Goal: Transaction & Acquisition: Purchase product/service

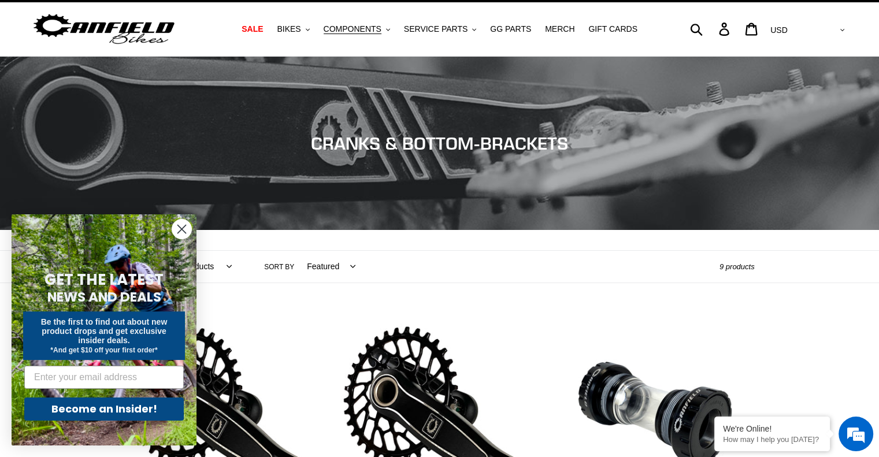
scroll to position [23, 0]
click at [150, 377] on input "Email" at bounding box center [104, 377] width 160 height 23
type input "arielcarter08@gmail.com"
click at [130, 406] on button "Become an Insider!" at bounding box center [104, 409] width 160 height 23
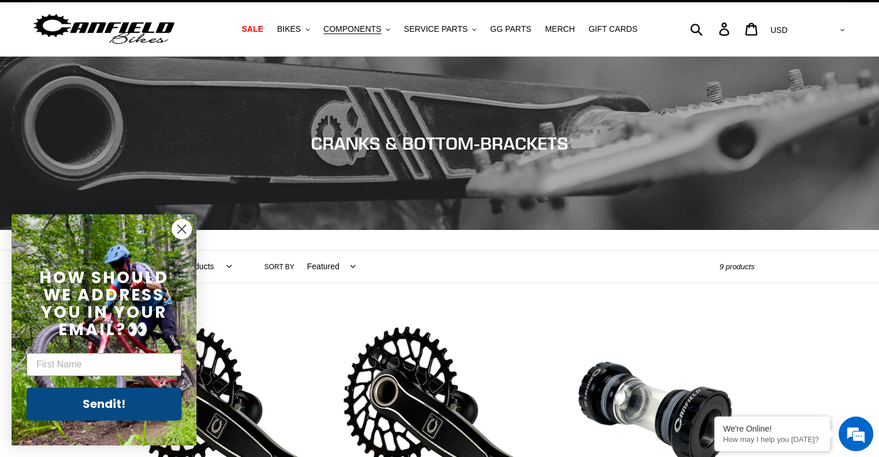
click at [108, 351] on div "First Name" at bounding box center [104, 364] width 162 height 35
click at [102, 371] on input "First Name" at bounding box center [104, 364] width 155 height 23
type input "Ariel"
click at [132, 408] on button "Sendit!" at bounding box center [104, 404] width 155 height 33
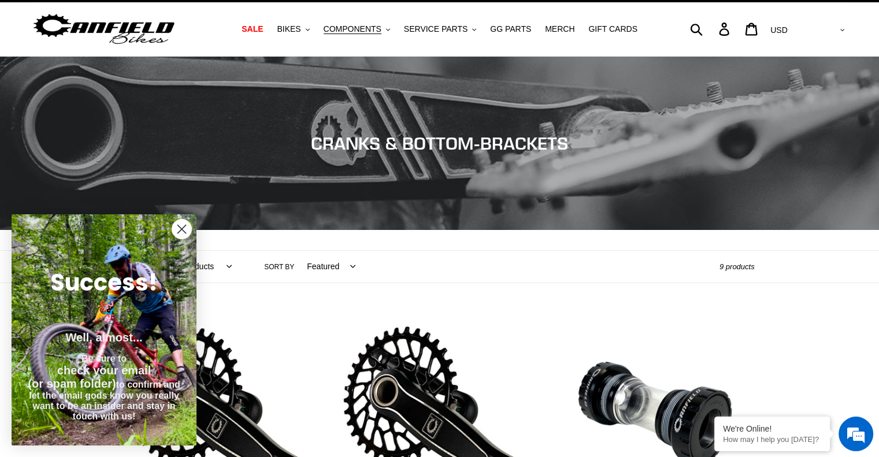
click at [186, 225] on icon "Close dialog" at bounding box center [182, 229] width 8 height 8
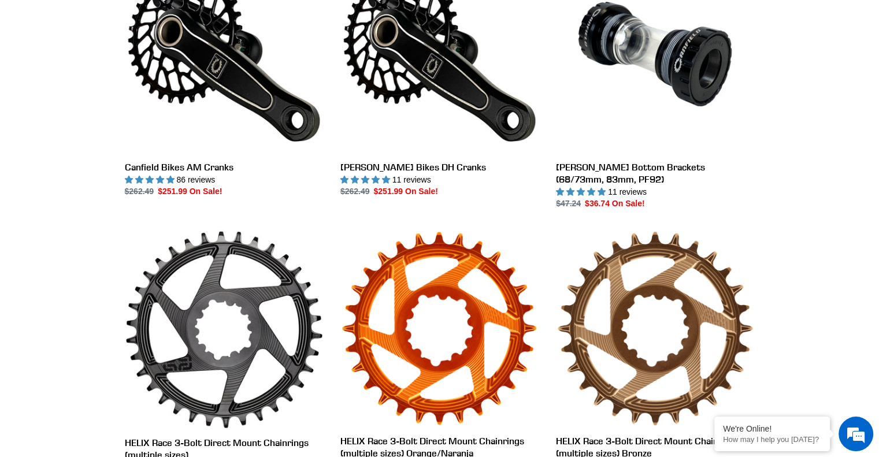
scroll to position [312, 0]
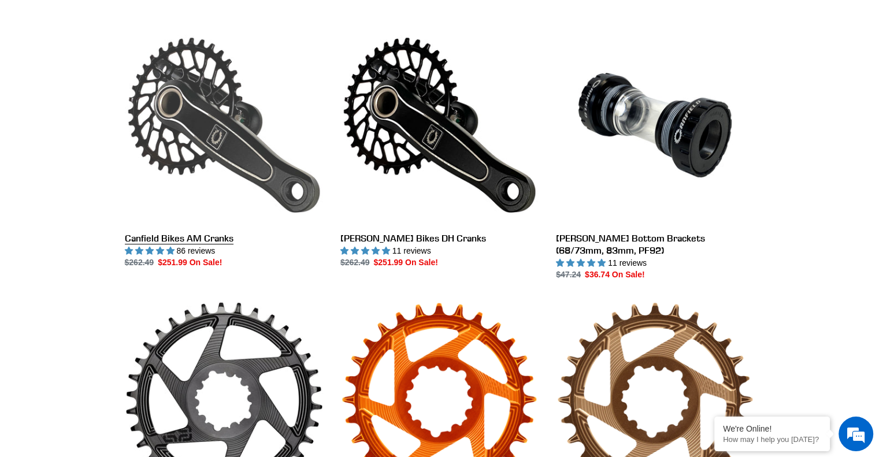
click at [223, 239] on link "Canfield Bikes AM Cranks" at bounding box center [224, 147] width 198 height 243
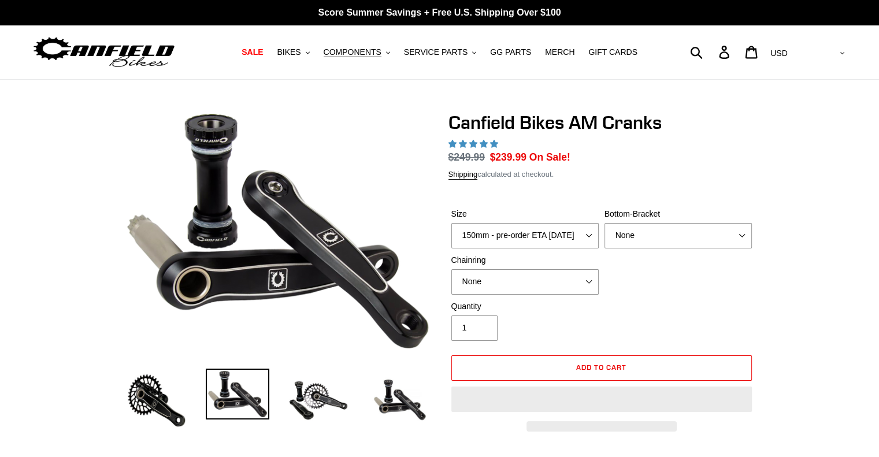
select select "highest-rating"
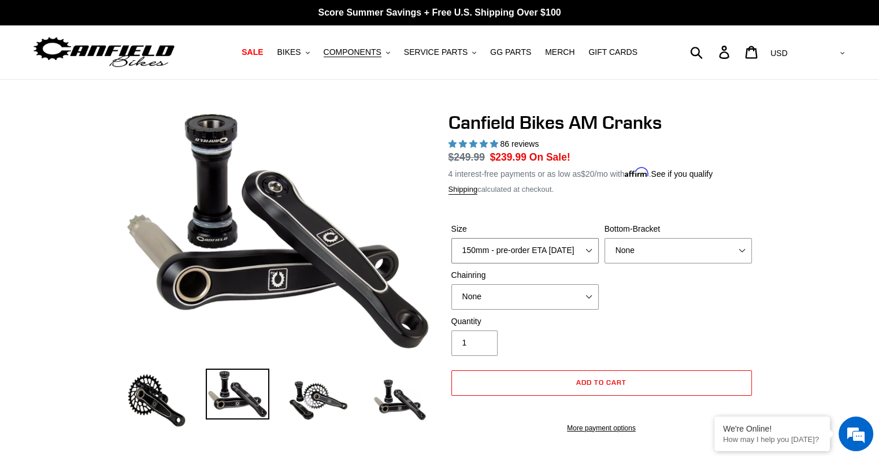
click at [571, 248] on select "150mm - pre-order ETA 9/30/25 155mm - pre-order ETA 9/30/25 160mm - pre-order E…" at bounding box center [524, 250] width 147 height 25
click at [687, 258] on select "None BSA Threaded 68/73mm Press Fit PF92" at bounding box center [678, 250] width 147 height 25
drag, startPoint x: 769, startPoint y: 259, endPoint x: 724, endPoint y: 272, distance: 47.0
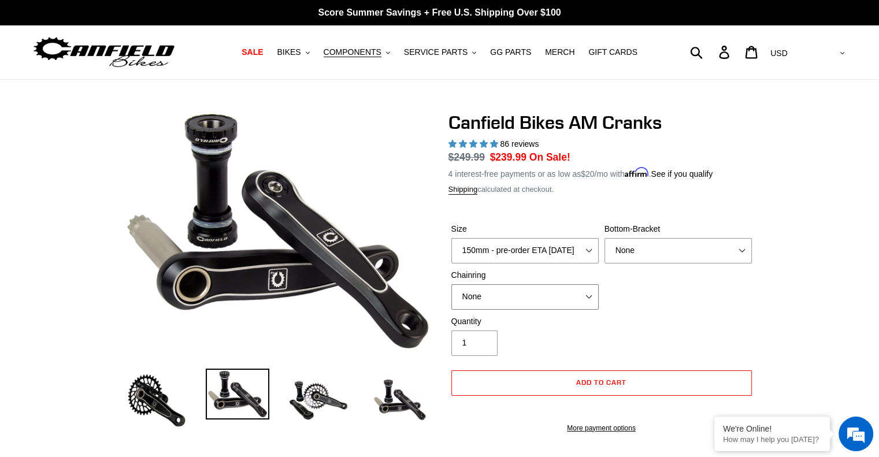
click at [568, 293] on select "None 30t Round (Boost 148) 30t Oval (Boost 148) 32t Round (Boost 148) 32t Oval …" at bounding box center [524, 296] width 147 height 25
drag, startPoint x: 797, startPoint y: 173, endPoint x: 771, endPoint y: 71, distance: 105.0
click at [525, 299] on select "None 30t Round (Boost 148) 30t Oval (Boost 148) 32t Round (Boost 148) 32t Oval …" at bounding box center [524, 296] width 147 height 25
click at [521, 300] on select "None 30t Round (Boost 148) 30t Oval (Boost 148) 32t Round (Boost 148) 32t Oval …" at bounding box center [524, 296] width 147 height 25
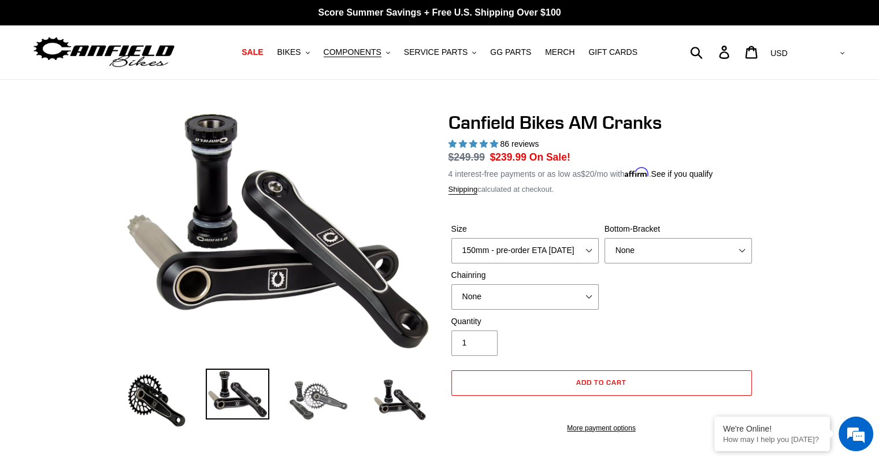
click at [306, 390] on img at bounding box center [319, 401] width 64 height 64
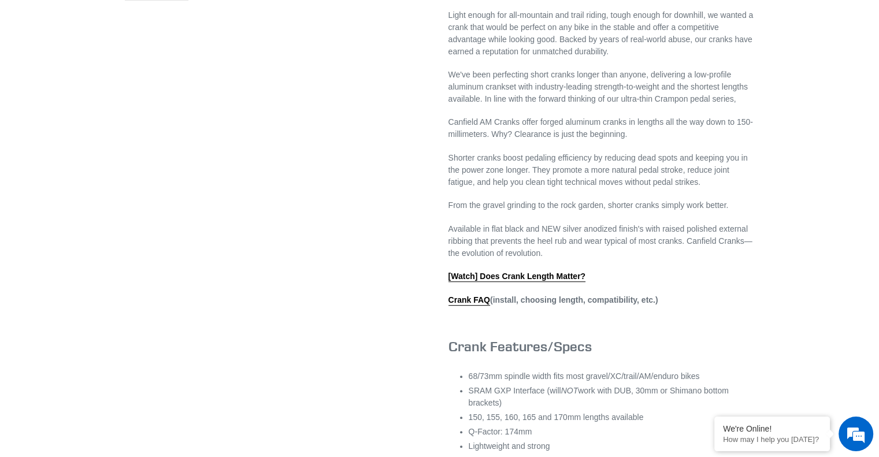
scroll to position [520, 0]
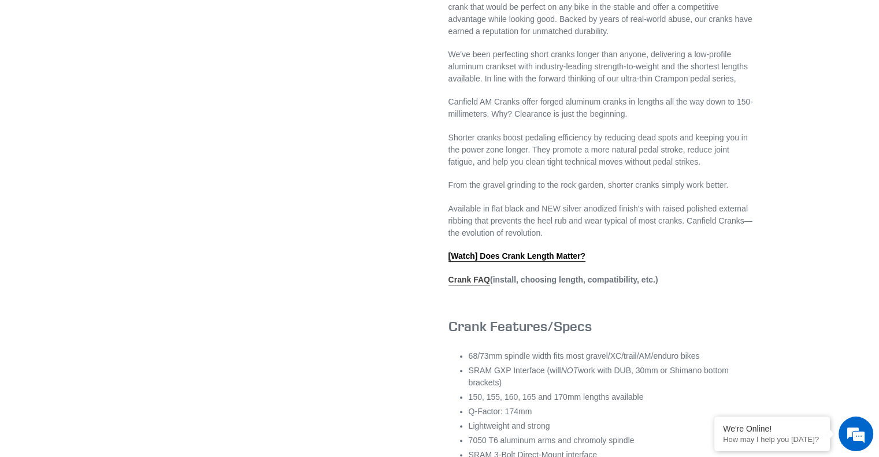
click at [464, 286] on link "Crank FAQ" at bounding box center [470, 280] width 42 height 10
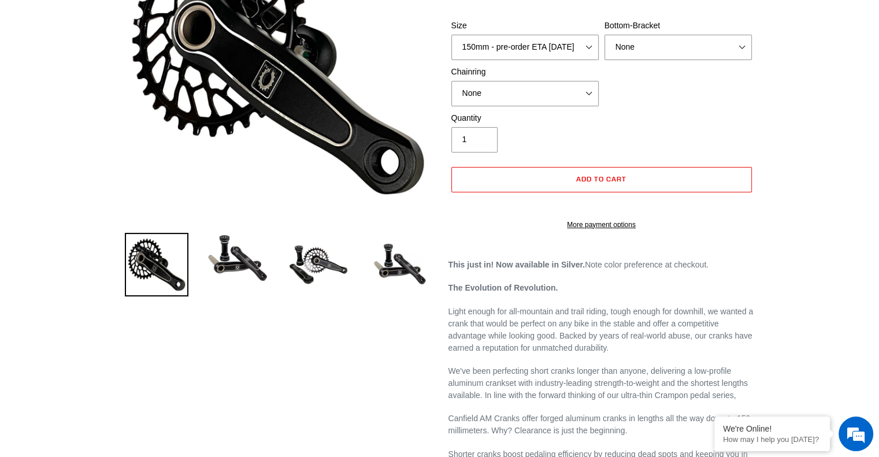
scroll to position [116, 0]
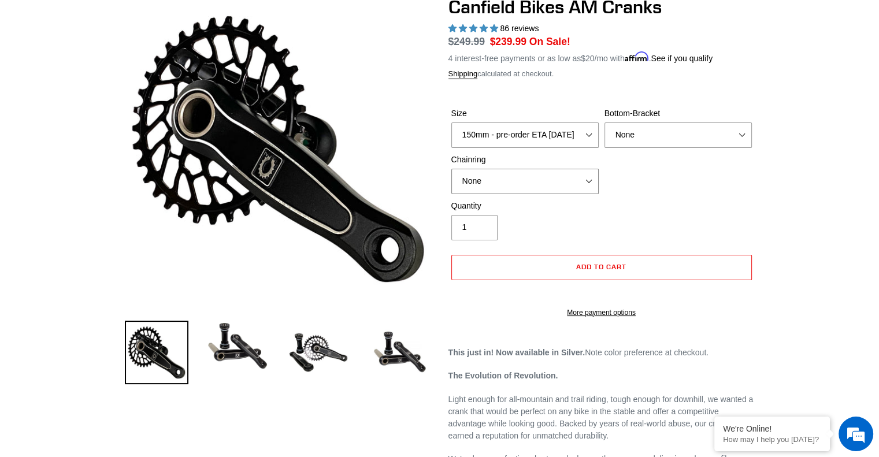
click at [516, 187] on select "None 30t Round (Boost 148) 30t Oval (Boost 148) 32t Round (Boost 148) 32t Oval …" at bounding box center [524, 181] width 147 height 25
select select "34t Round (Boost 148)"
click at [451, 169] on select "None 30t Round (Boost 148) 30t Oval (Boost 148) 32t Round (Boost 148) 32t Oval …" at bounding box center [524, 181] width 147 height 25
click at [593, 188] on select "None 30t Round (Boost 148) 30t Oval (Boost 148) 32t Round (Boost 148) 32t Oval …" at bounding box center [524, 181] width 147 height 25
click at [451, 169] on select "None 30t Round (Boost 148) 30t Oval (Boost 148) 32t Round (Boost 148) 32t Oval …" at bounding box center [524, 181] width 147 height 25
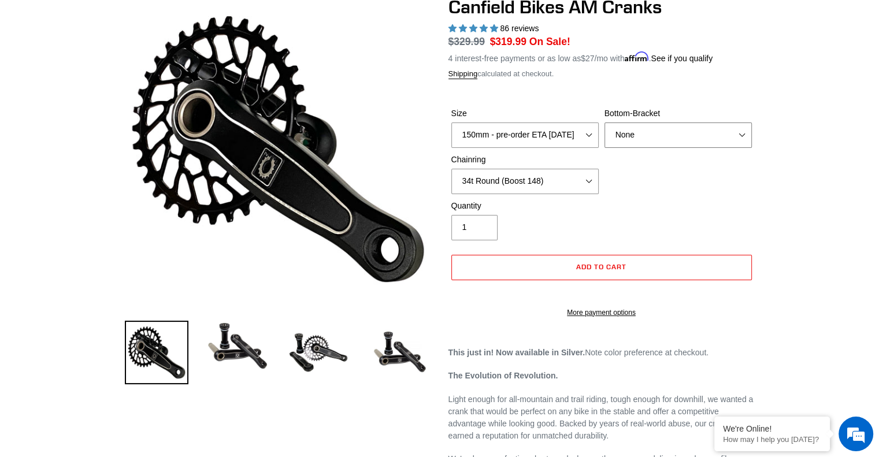
click at [617, 131] on select "None BSA Threaded 68/73mm Press Fit PF92" at bounding box center [678, 135] width 147 height 25
click at [454, 297] on shop-pay-wallet-button at bounding box center [452, 291] width 2 height 9
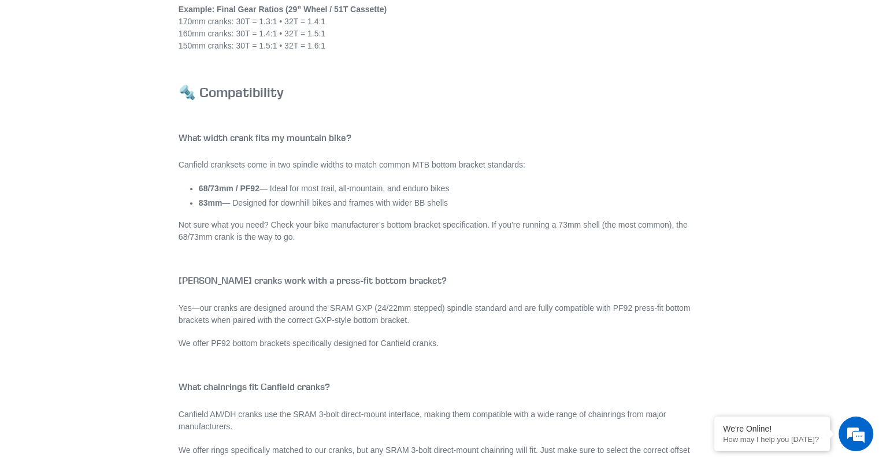
scroll to position [1098, 0]
click at [229, 184] on strong "68/73mm / PF92" at bounding box center [229, 187] width 61 height 9
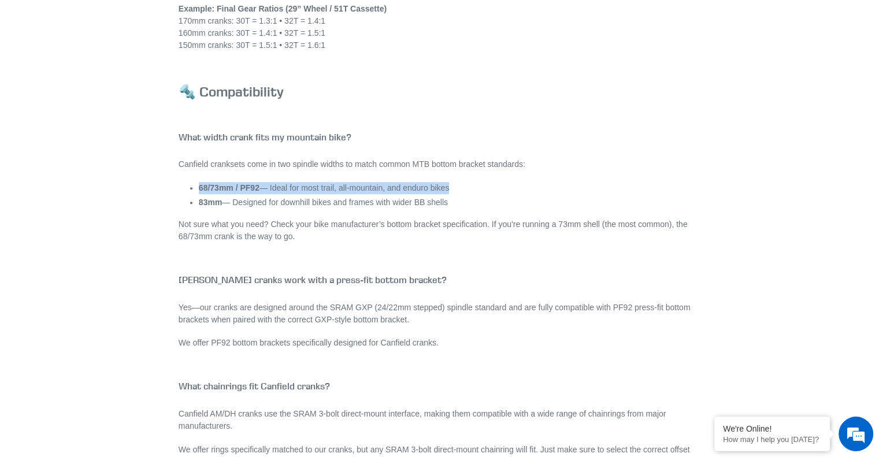
click at [229, 184] on strong "68/73mm / PF92" at bounding box center [229, 187] width 61 height 9
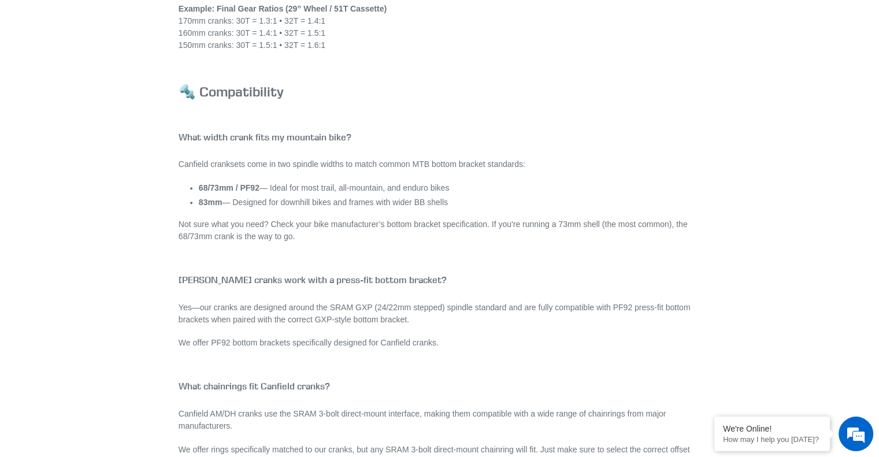
click at [239, 220] on p "Not sure what you need? Check your bike manufacturer’s bottom bracket specifica…" at bounding box center [440, 231] width 522 height 24
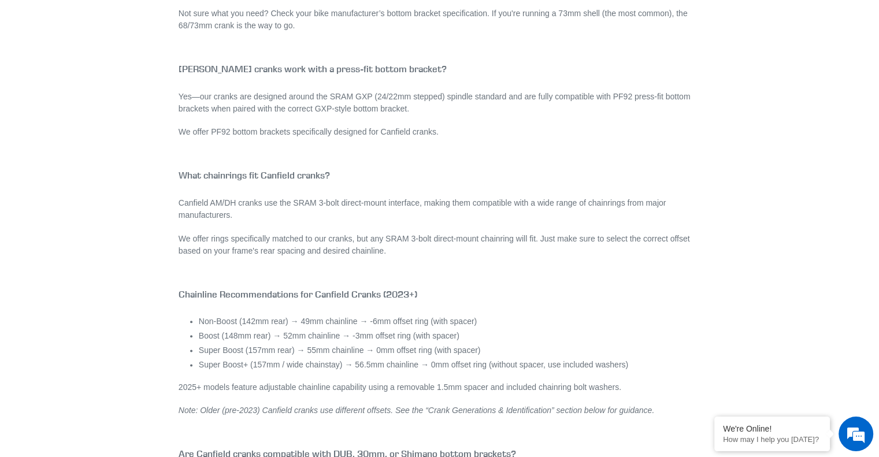
scroll to position [1330, 0]
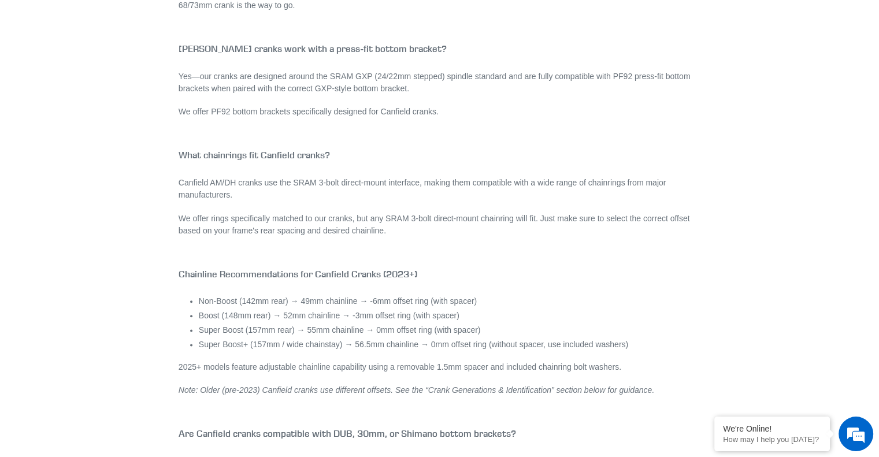
click at [328, 180] on p "Canfield AM/DH cranks use the SRAM 3-bolt direct-mount interface, making them c…" at bounding box center [440, 189] width 522 height 24
click at [478, 196] on p "Canfield AM/DH cranks use the SRAM 3-bolt direct-mount interface, making them c…" at bounding box center [440, 189] width 522 height 24
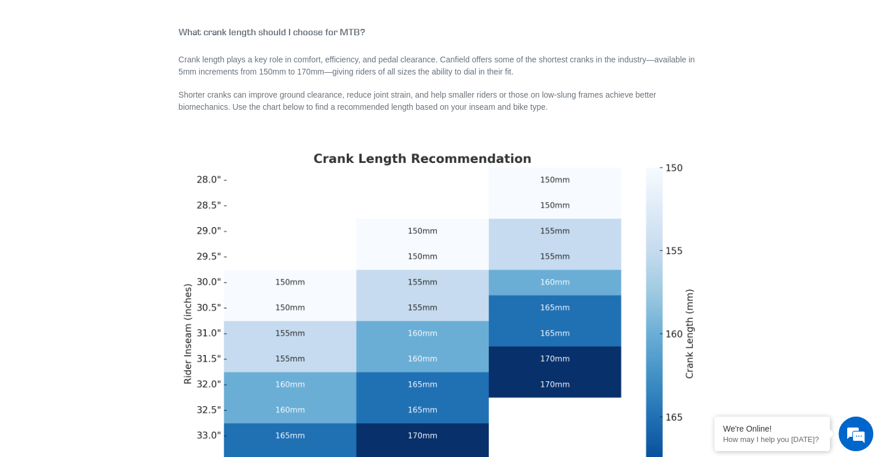
scroll to position [0, 0]
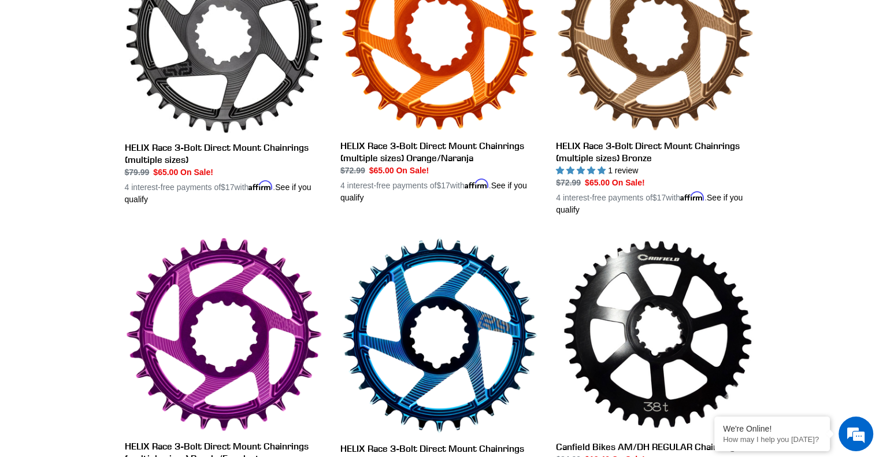
scroll to position [405, 0]
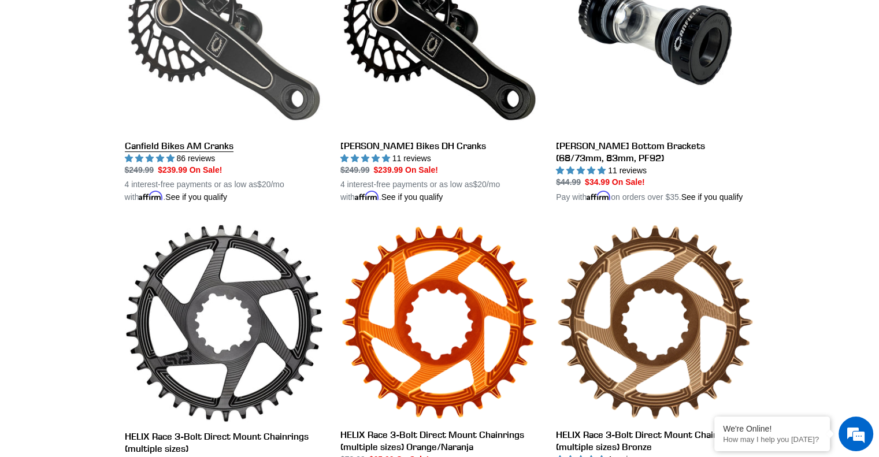
click at [190, 135] on link "Canfield Bikes AM Cranks" at bounding box center [224, 69] width 198 height 271
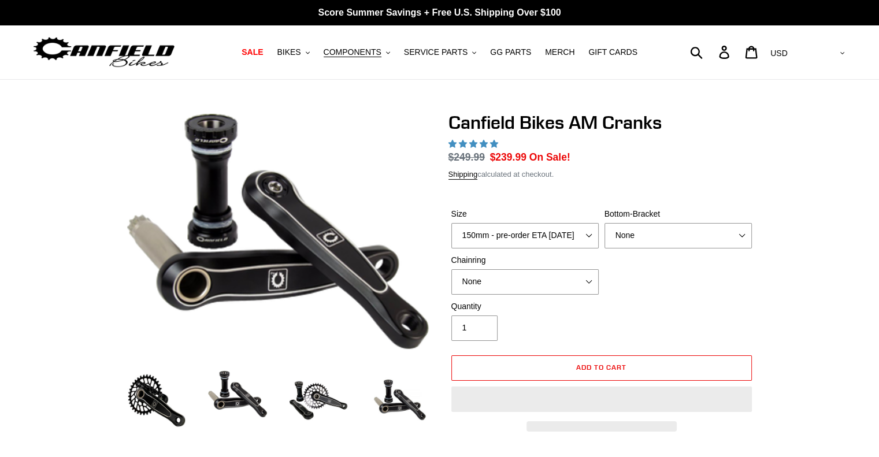
select select "highest-rating"
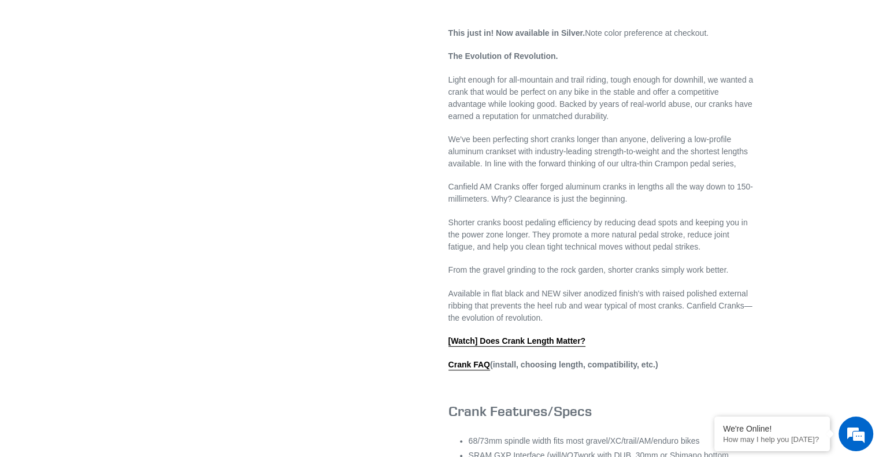
scroll to position [462, 0]
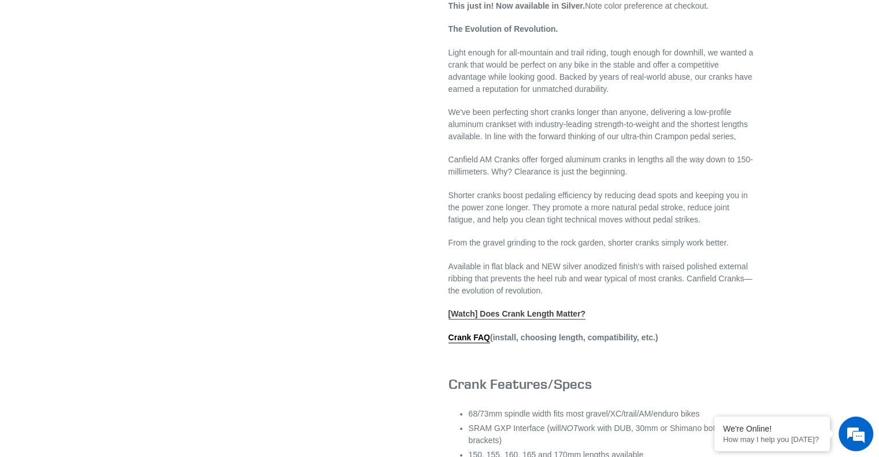
click at [500, 320] on link "[Watch] Does Crank Length Matter?" at bounding box center [518, 314] width 138 height 10
click at [476, 343] on link "Crank FAQ" at bounding box center [470, 338] width 42 height 10
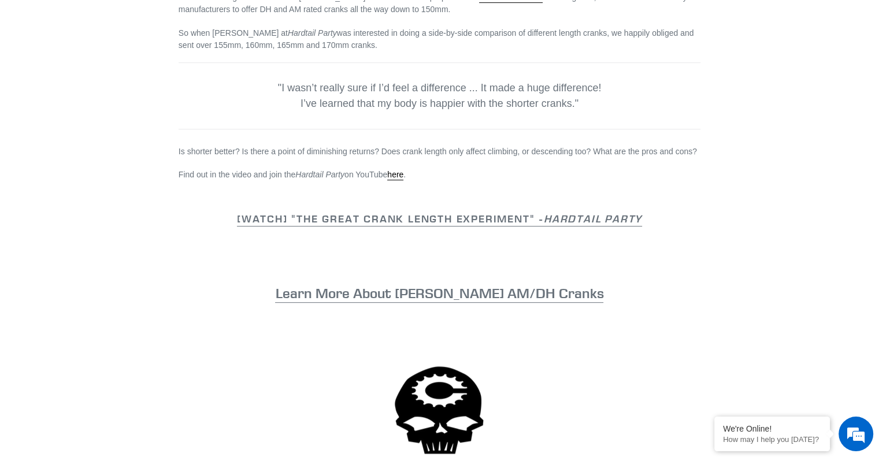
scroll to position [289, 0]
